Goal: Obtain resource: Download file/media

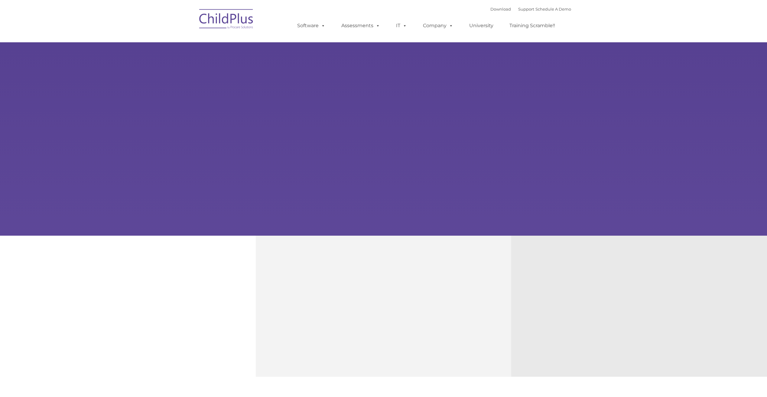
type input ""
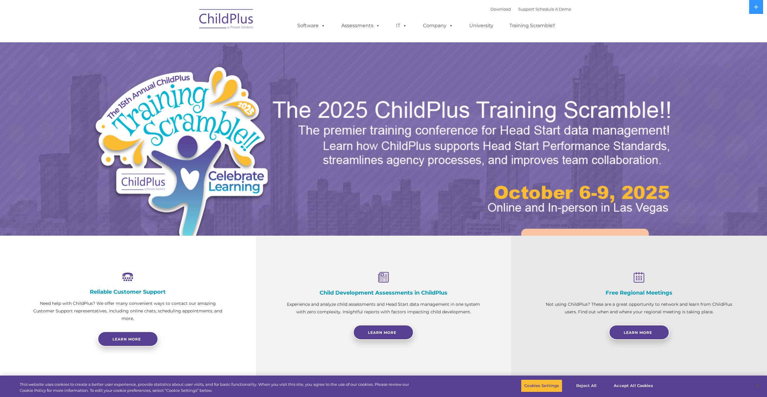
select select "MEDIUM"
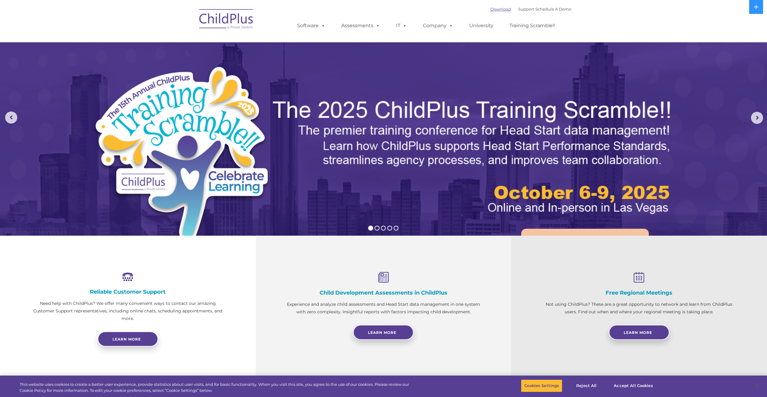
click at [491, 10] on link "Download" at bounding box center [501, 9] width 21 height 5
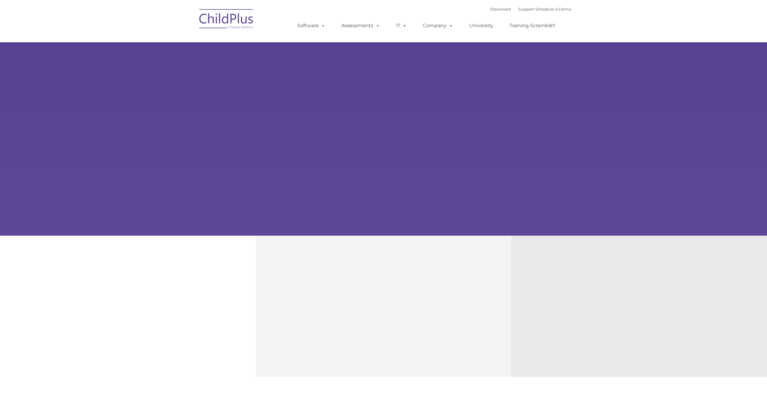
type input ""
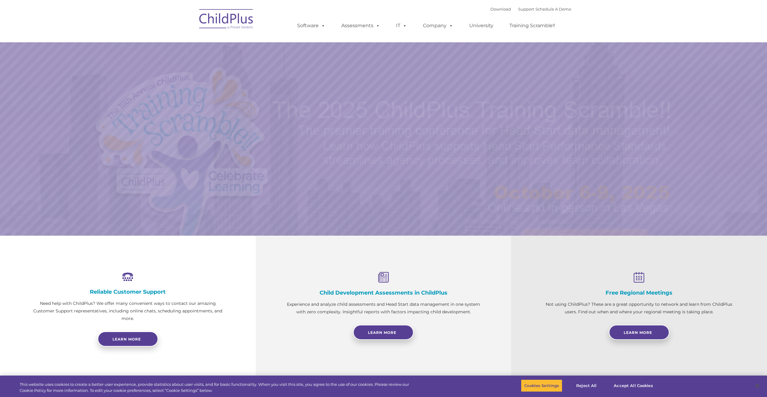
select select "MEDIUM"
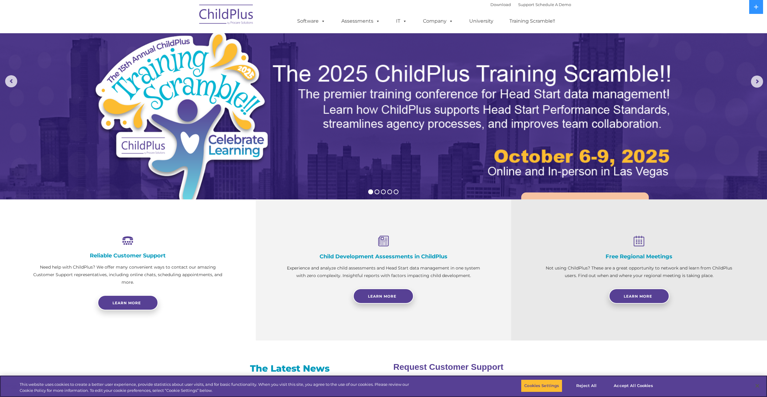
scroll to position [36, 0]
